Goal: Task Accomplishment & Management: Manage account settings

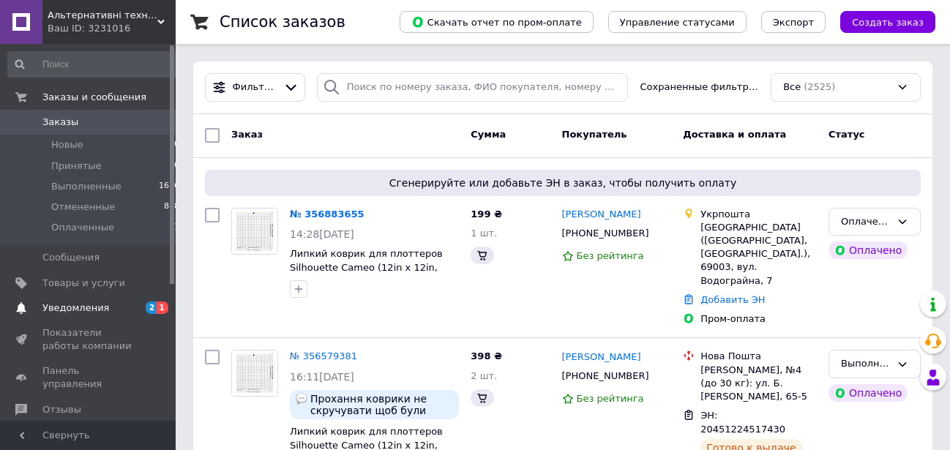
click at [80, 304] on span "Уведомления" at bounding box center [75, 307] width 67 height 13
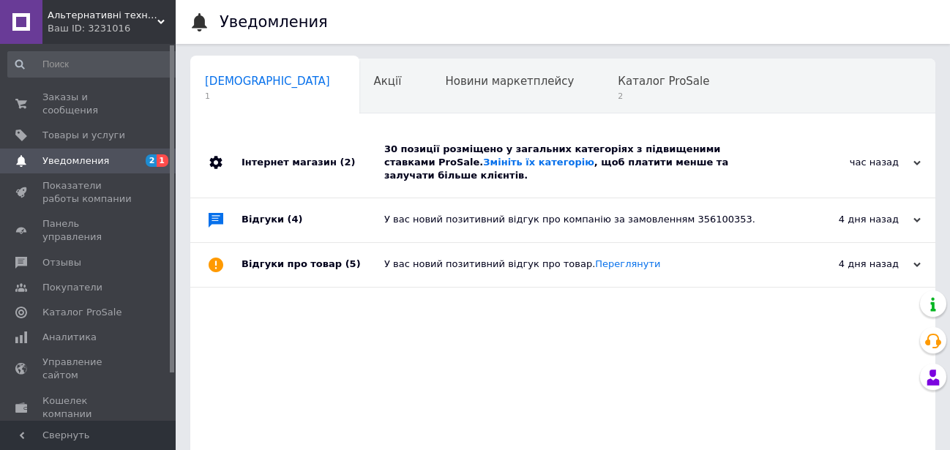
click at [915, 160] on icon at bounding box center [916, 163] width 7 height 7
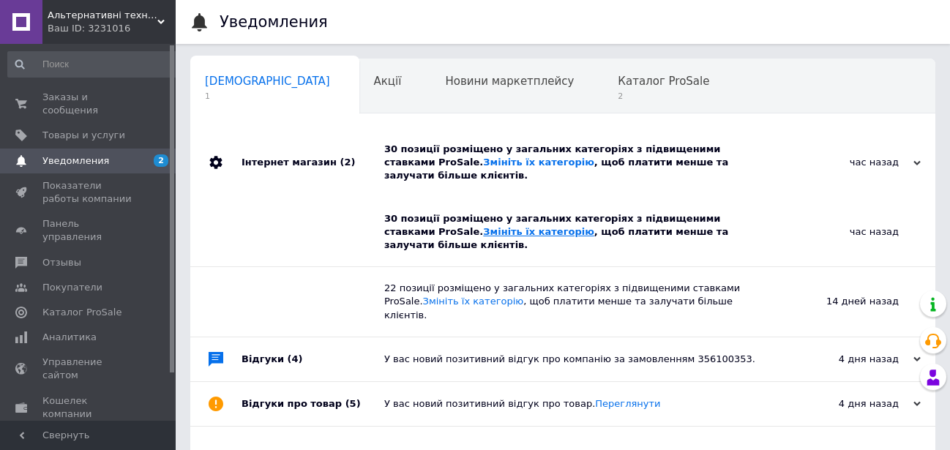
click at [483, 226] on link "Змініть їх категорію" at bounding box center [538, 231] width 110 height 11
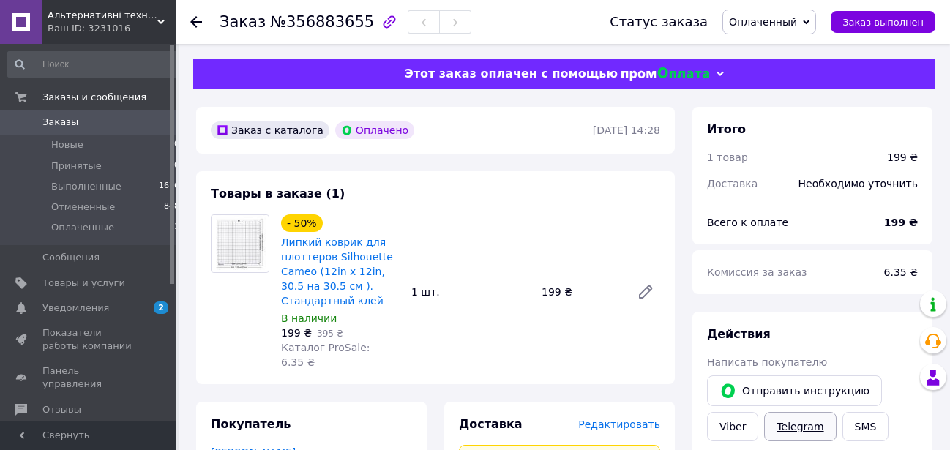
click at [795, 424] on link "Telegram" at bounding box center [800, 426] width 72 height 29
